Goal: Information Seeking & Learning: Check status

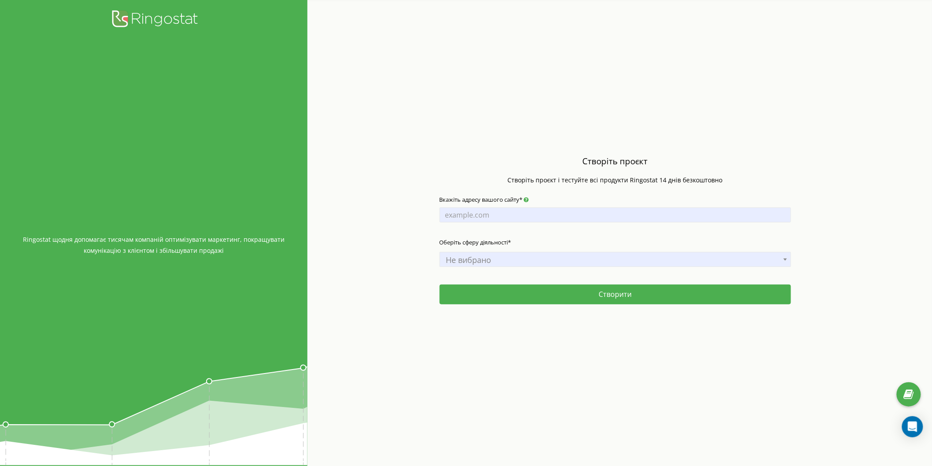
click at [542, 205] on div "Вкажіть адресу вашого сайту*" at bounding box center [616, 212] width 352 height 43
click at [542, 212] on input "Вкажіть адресу вашого сайту*" at bounding box center [616, 215] width 352 height 15
click at [527, 262] on span "Не вибрано" at bounding box center [615, 260] width 345 height 12
click at [376, 221] on div "Створіть проєкт Створіть проєкт і тестуйте всі продукти Ringostat 14 днів безко…" at bounding box center [616, 233] width 616 height 466
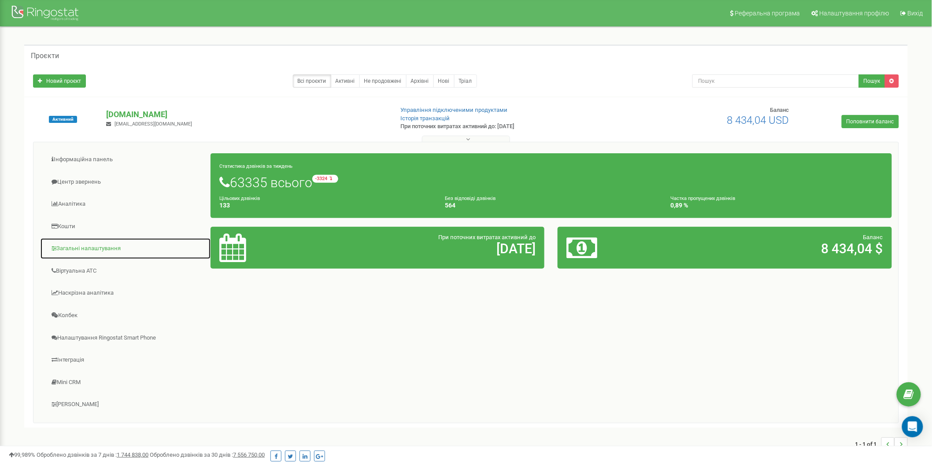
click at [102, 249] on link "Загальні налаштування" at bounding box center [125, 249] width 171 height 22
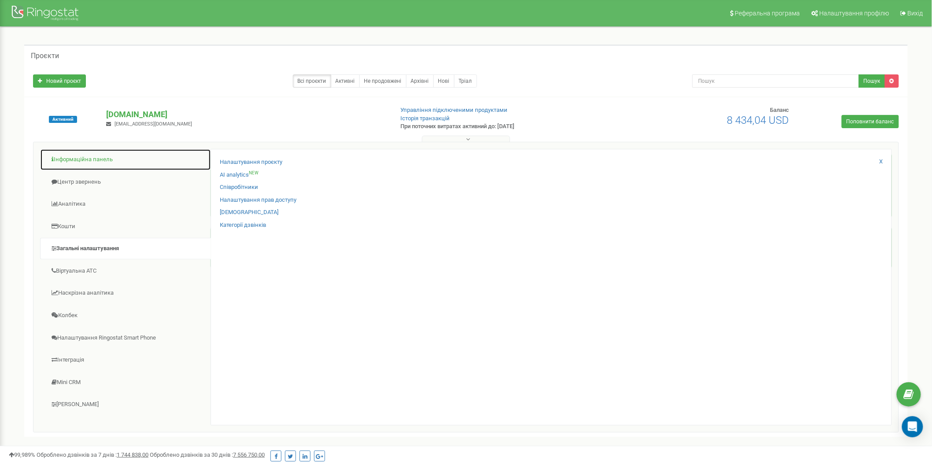
click at [99, 157] on link "Інформаційна панель" at bounding box center [125, 160] width 171 height 22
click at [82, 183] on link "Центр звернень" at bounding box center [125, 182] width 171 height 22
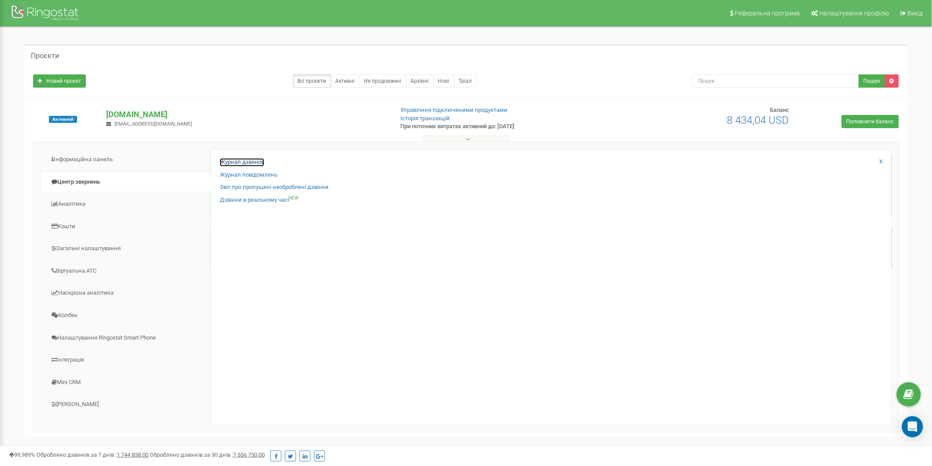
click at [258, 161] on link "Журнал дзвінків" at bounding box center [242, 162] width 45 height 8
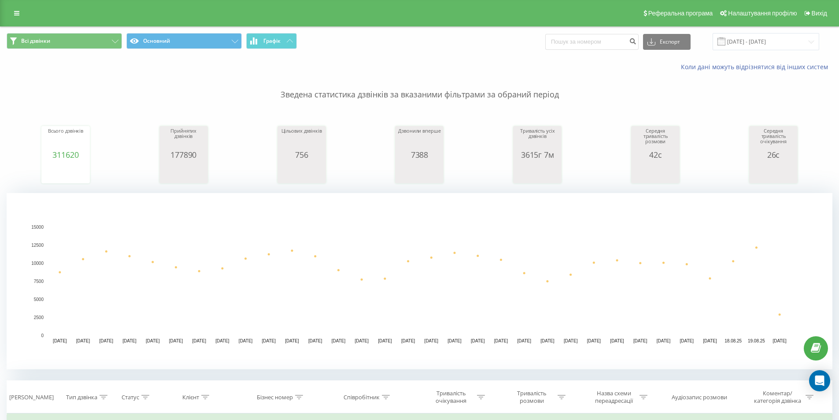
scroll to position [264, 0]
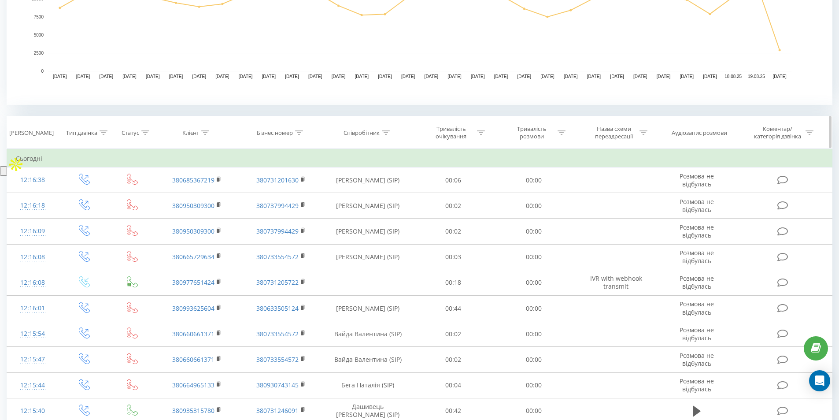
click at [214, 134] on div "Клієнт" at bounding box center [197, 132] width 84 height 7
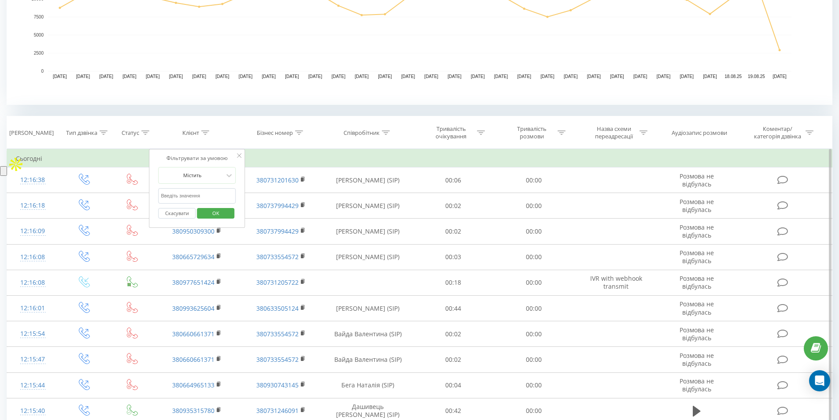
click at [198, 200] on input "text" at bounding box center [198, 195] width 78 height 15
paste input "380939132211"
click at [217, 215] on span "OK" at bounding box center [216, 213] width 25 height 14
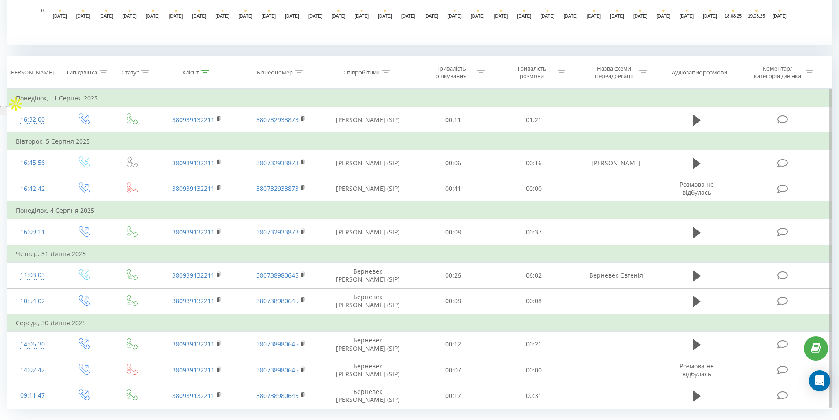
scroll to position [347, 0]
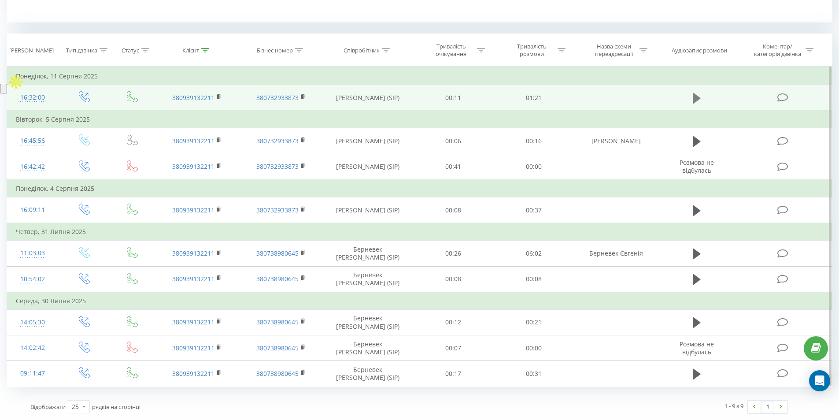
click at [695, 100] on icon at bounding box center [697, 98] width 8 height 11
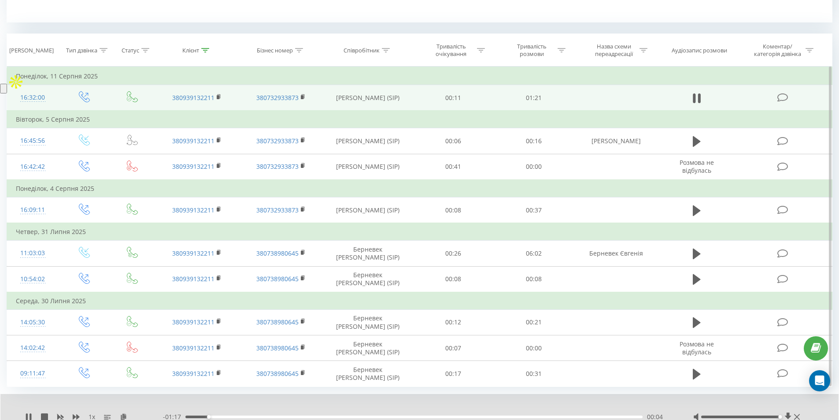
drag, startPoint x: 742, startPoint y: 415, endPoint x: 801, endPoint y: 417, distance: 59.1
click at [801, 417] on div at bounding box center [748, 416] width 109 height 9
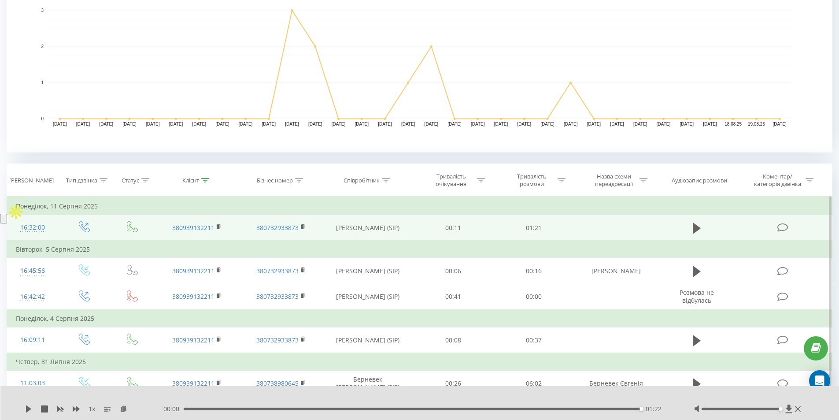
scroll to position [215, 0]
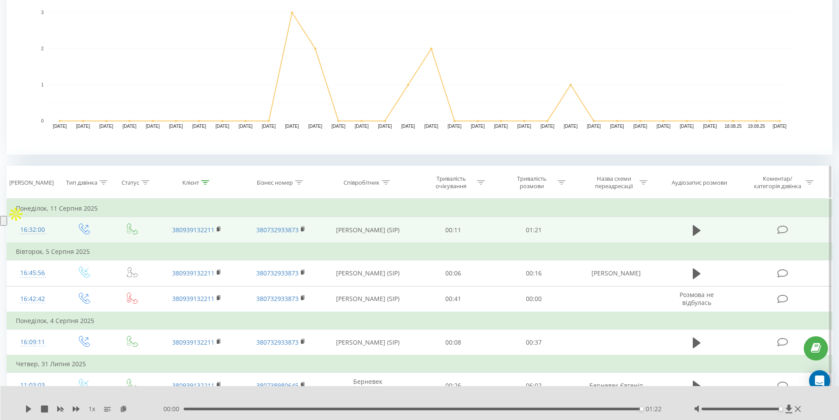
click at [209, 182] on icon at bounding box center [205, 182] width 8 height 4
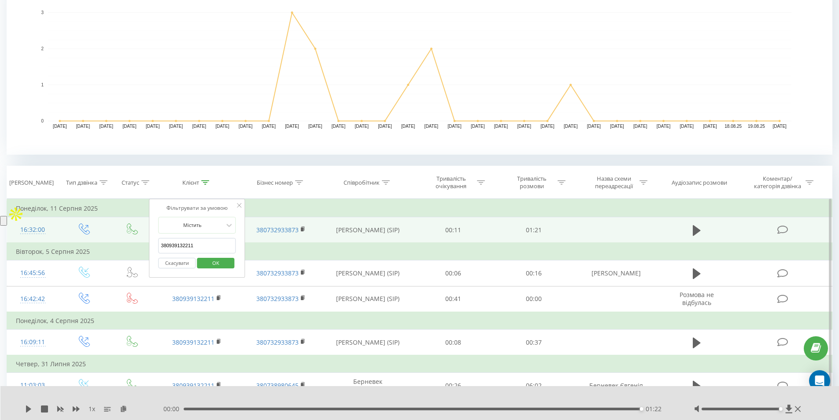
click at [204, 251] on input "380939132211" at bounding box center [198, 245] width 78 height 15
paste input "0687952027"
click at [216, 262] on span "OK" at bounding box center [216, 263] width 25 height 14
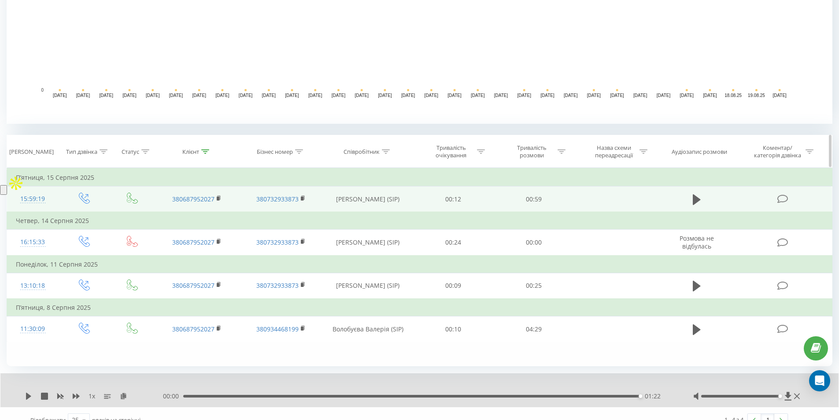
scroll to position [259, 0]
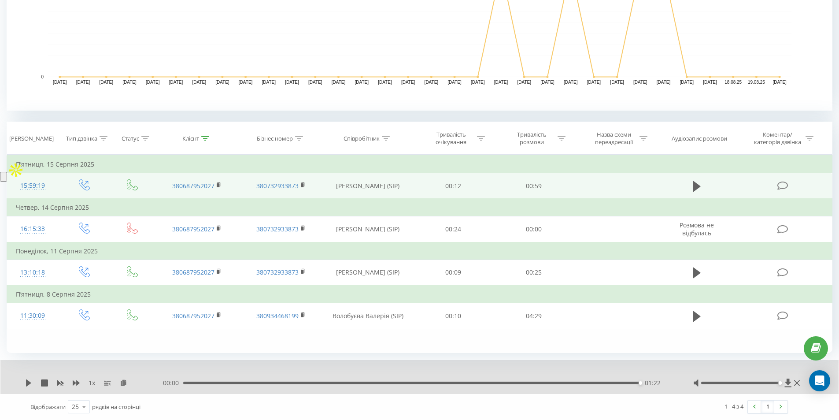
click at [690, 186] on td at bounding box center [697, 186] width 78 height 26
click at [694, 187] on icon at bounding box center [697, 186] width 8 height 11
click at [206, 141] on div at bounding box center [205, 138] width 8 height 7
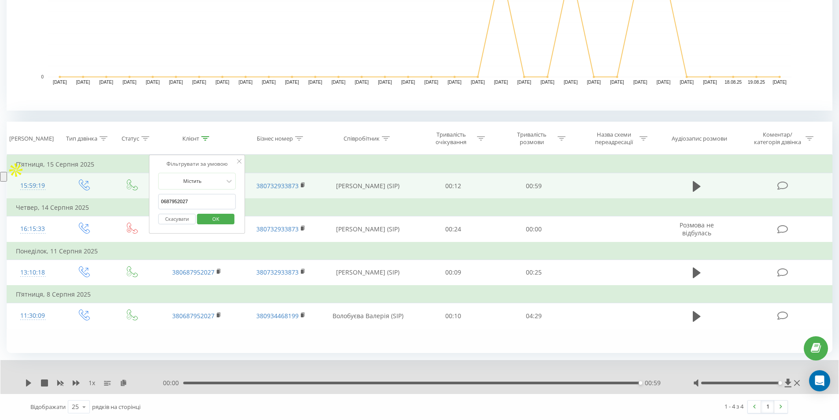
click at [203, 202] on input "0687952027" at bounding box center [198, 201] width 78 height 15
paste input "380680052103"
type input "380680052103"
click at [215, 219] on span "OK" at bounding box center [216, 219] width 25 height 14
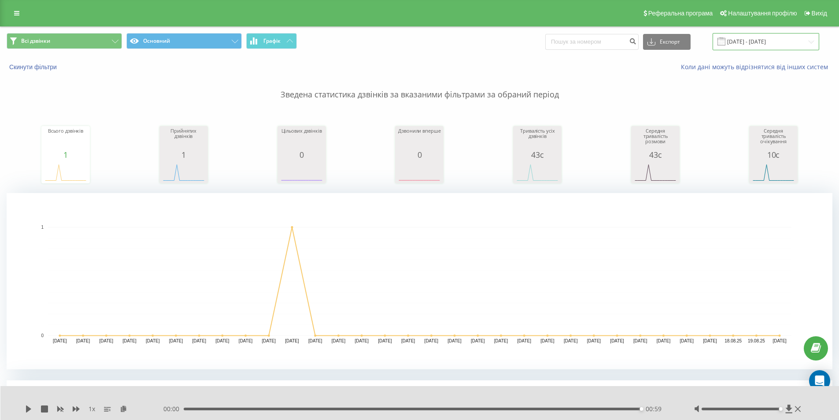
click at [761, 42] on input "[DATE] - [DATE]" at bounding box center [766, 41] width 107 height 17
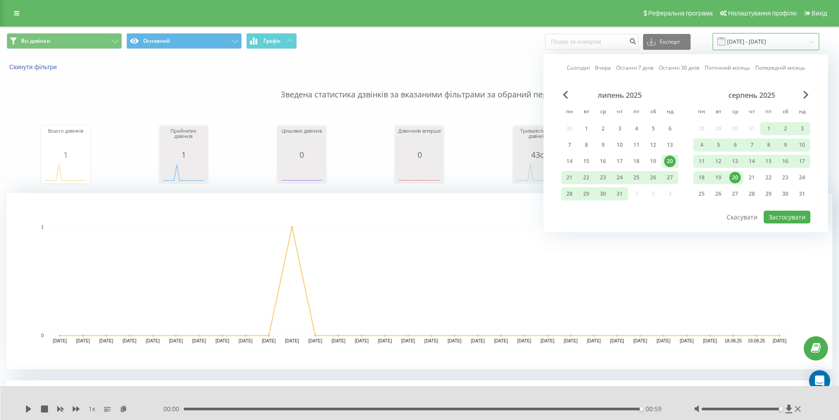
click at [761, 42] on input "[DATE] - [DATE]" at bounding box center [766, 41] width 107 height 17
click at [481, 228] on rect "A chart." at bounding box center [420, 281] width 744 height 109
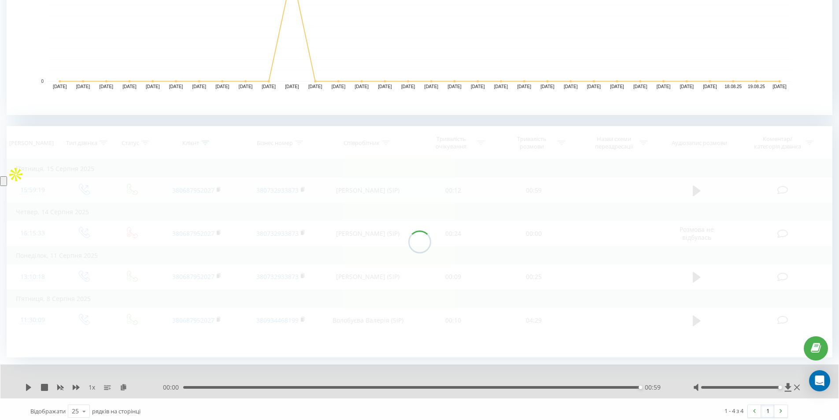
scroll to position [259, 0]
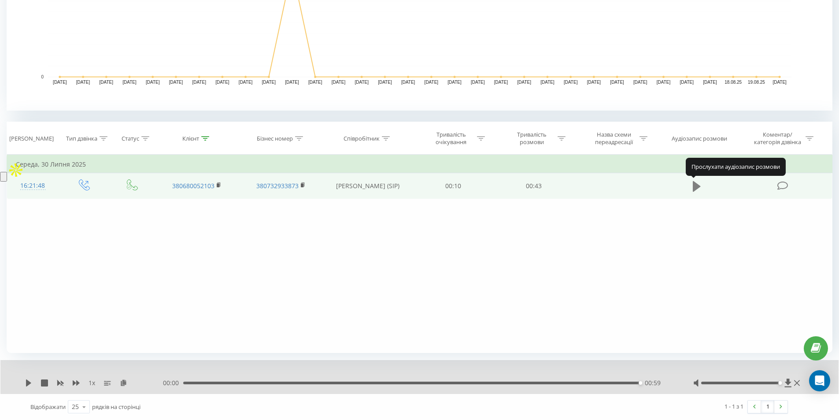
click at [701, 188] on icon at bounding box center [697, 186] width 8 height 12
click at [537, 329] on div "Фільтрувати за умовою Дорівнює Введіть значення Скасувати OK Фільтрувати за умо…" at bounding box center [420, 254] width 826 height 198
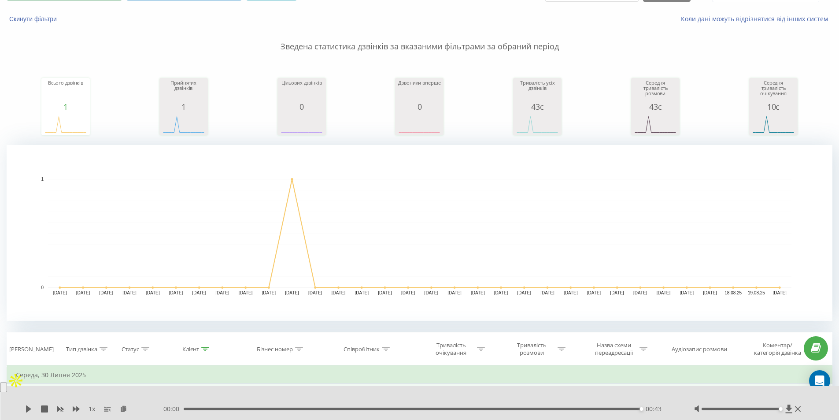
scroll to position [0, 0]
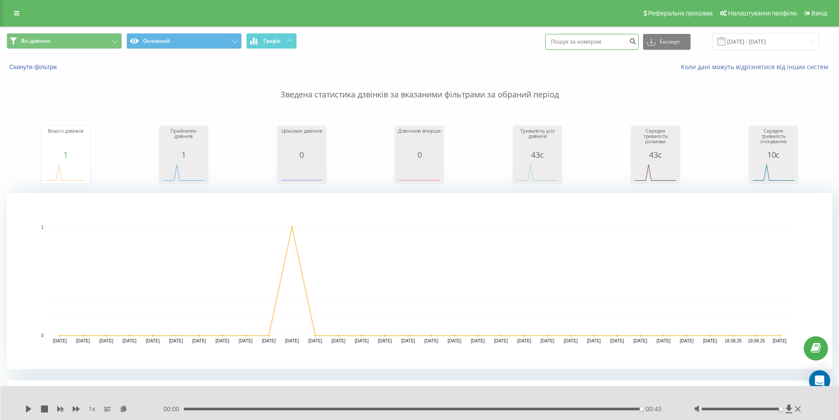
click at [616, 46] on input at bounding box center [592, 42] width 93 height 16
paste input "380672464774"
type input "380672464774"
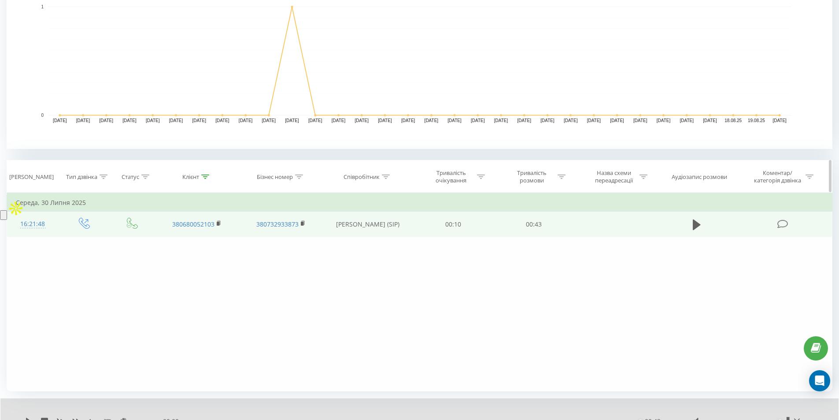
click at [206, 176] on icon at bounding box center [205, 176] width 8 height 4
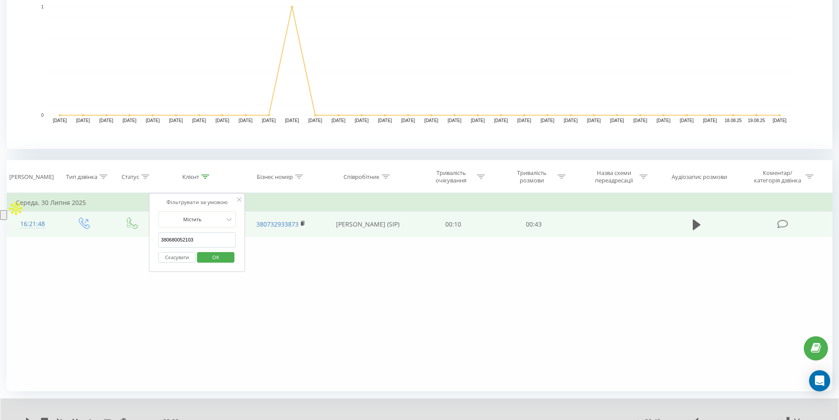
click at [215, 240] on input "380680052103" at bounding box center [198, 239] width 78 height 15
paste input "72464774"
type input "380672464774"
click at [220, 254] on span "OK" at bounding box center [216, 257] width 25 height 14
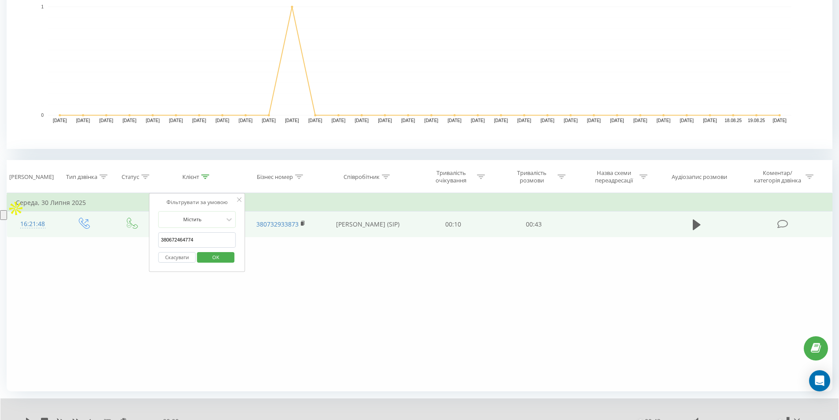
scroll to position [135, 0]
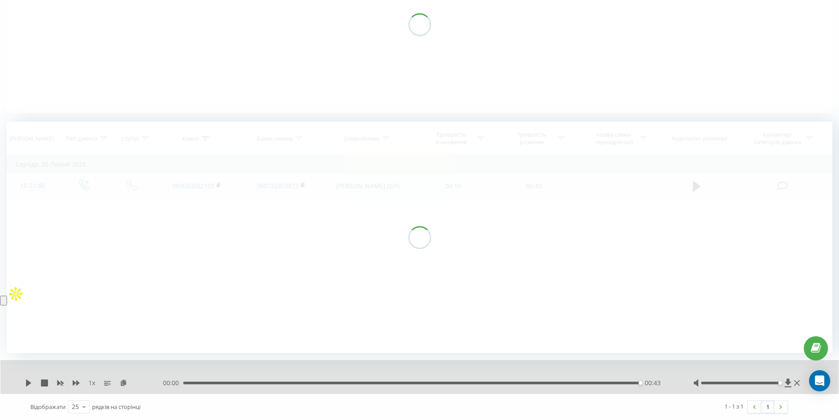
click at [443, 316] on div at bounding box center [420, 237] width 826 height 231
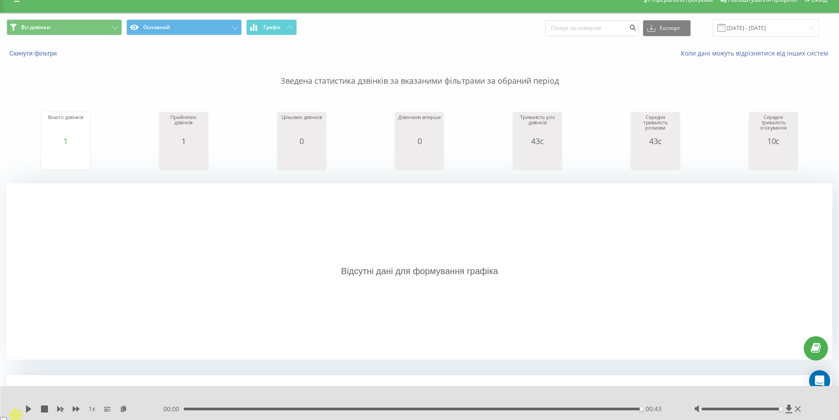
scroll to position [0, 0]
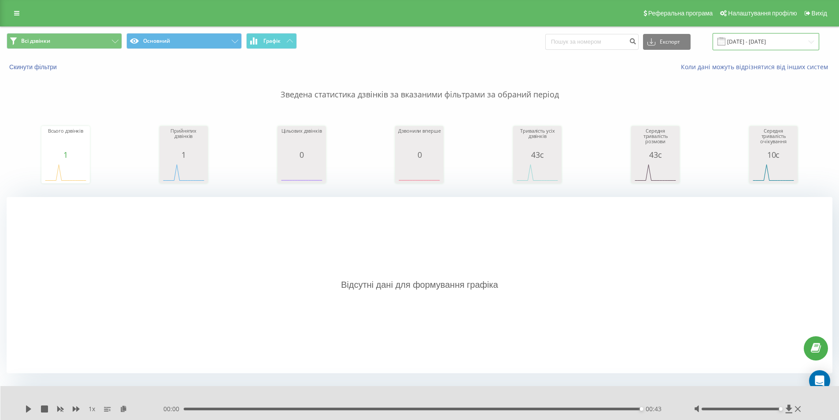
click at [756, 40] on input "[DATE] - [DATE]" at bounding box center [766, 41] width 107 height 17
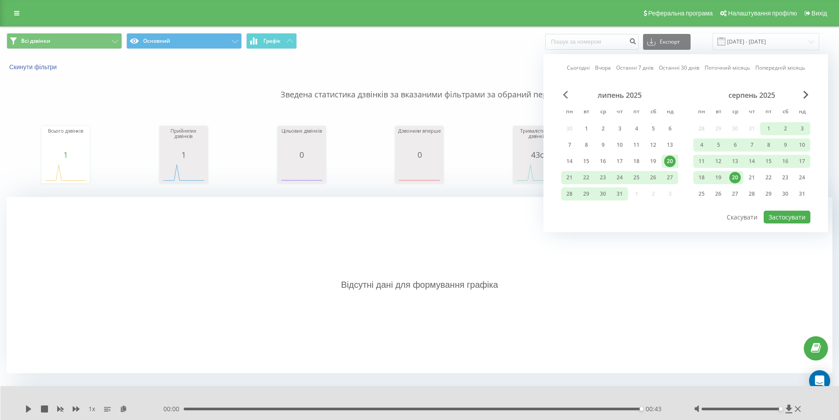
click at [566, 96] on span "Previous Month" at bounding box center [565, 95] width 5 height 8
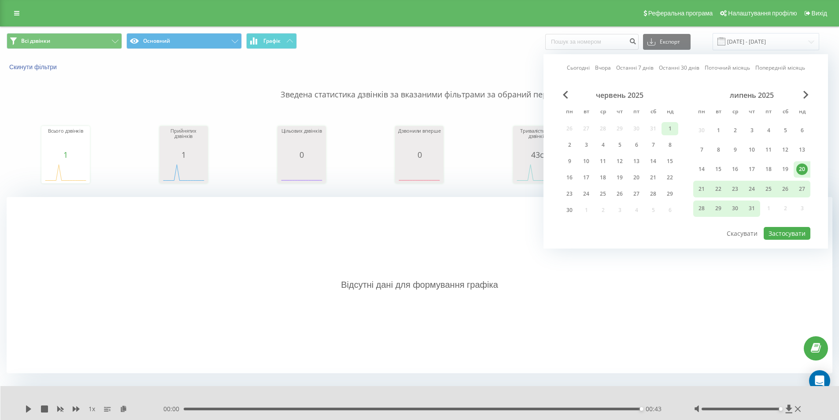
click at [671, 127] on div "1" at bounding box center [669, 128] width 11 height 11
click at [806, 94] on span "Next Month" at bounding box center [806, 95] width 5 height 8
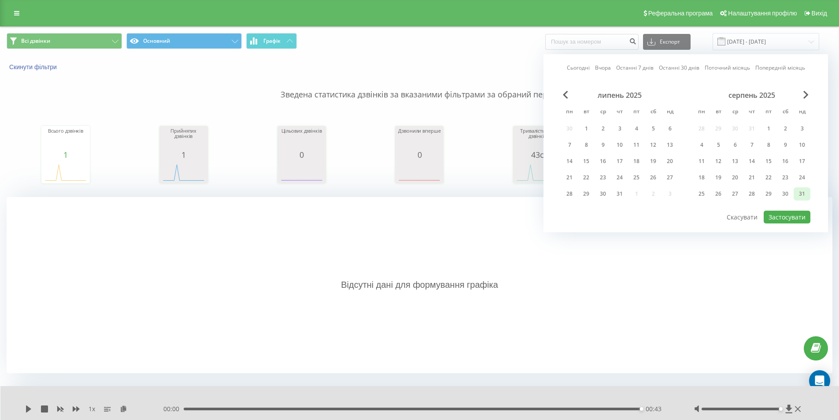
click at [801, 196] on div "31" at bounding box center [802, 193] width 11 height 11
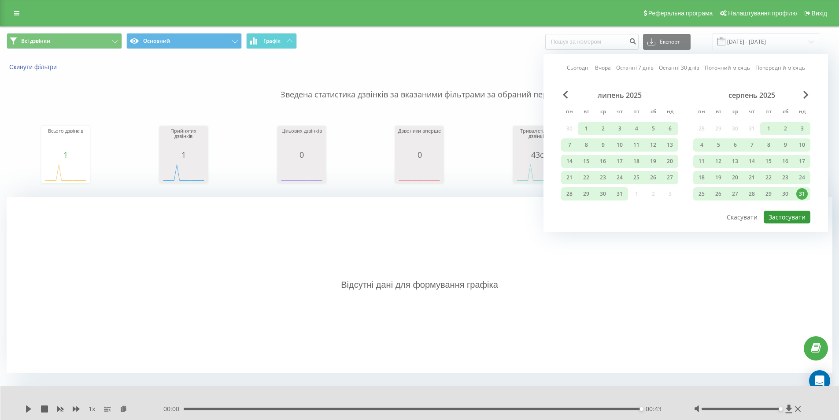
click at [788, 219] on button "Застосувати" at bounding box center [787, 217] width 47 height 13
type input "[DATE] - [DATE]"
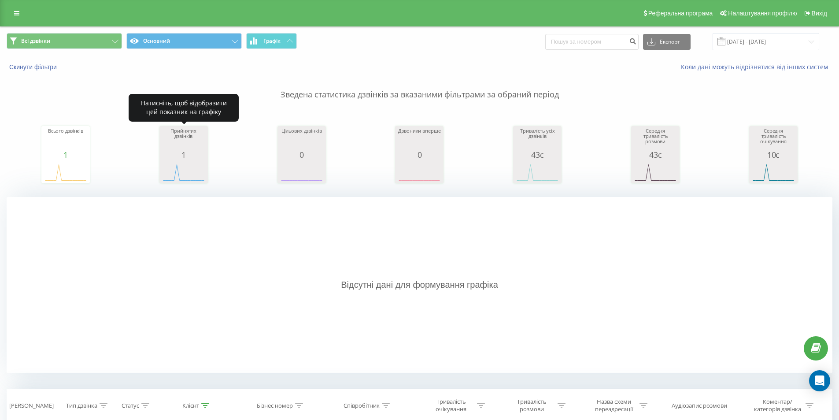
click at [194, 156] on div "1" at bounding box center [184, 154] width 44 height 9
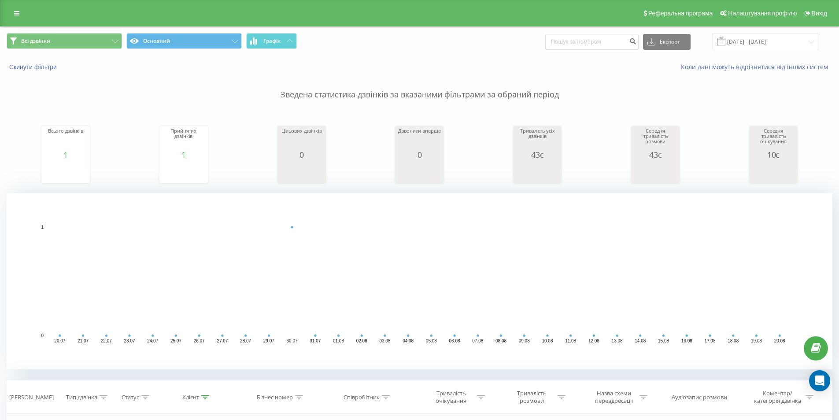
scroll to position [199, 0]
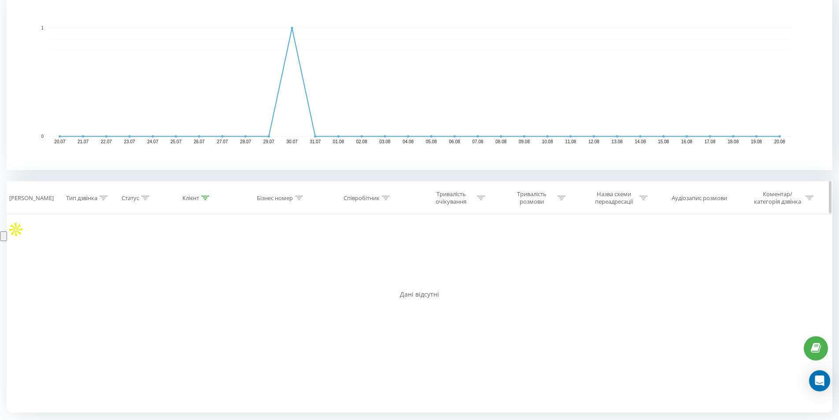
click at [208, 196] on icon at bounding box center [205, 198] width 8 height 4
click at [167, 263] on input "380672464774" at bounding box center [198, 260] width 78 height 15
type input "0672464774"
click button "OK" at bounding box center [215, 278] width 37 height 11
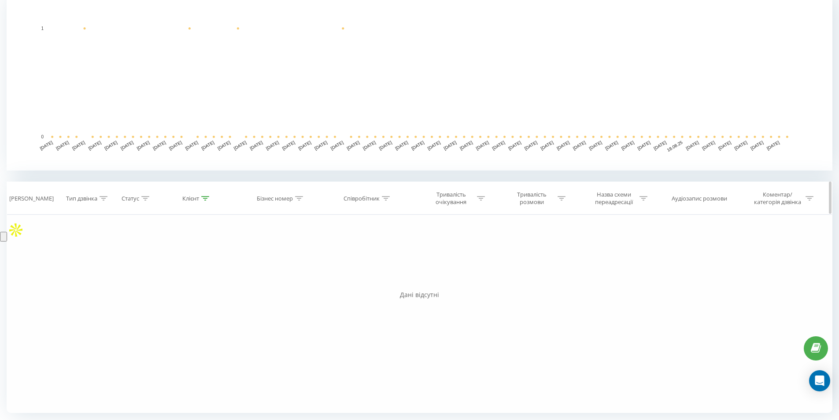
scroll to position [199, 0]
